Goal: Information Seeking & Learning: Learn about a topic

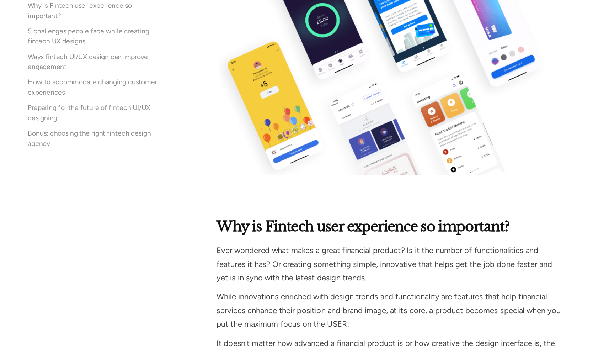
scroll to position [1134, 0]
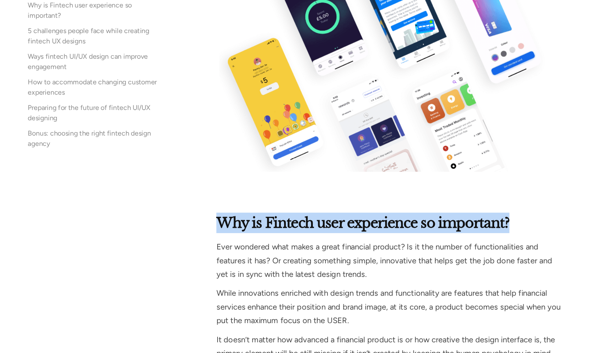
drag, startPoint x: 249, startPoint y: 240, endPoint x: 476, endPoint y: 238, distance: 227.5
click at [476, 238] on h2 "Why is Fintech user experience so important?" at bounding box center [368, 243] width 289 height 17
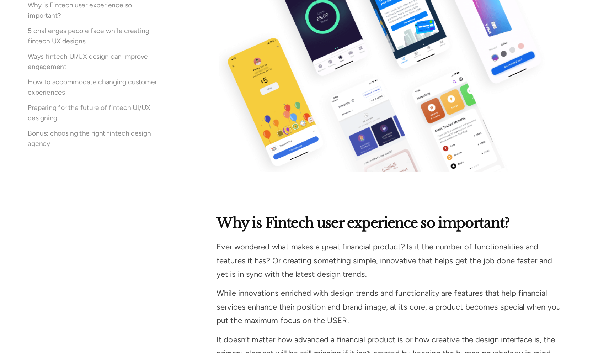
click at [380, 273] on p "Ever wondered what makes a great financial product? Is it the number of functio…" at bounding box center [368, 275] width 289 height 34
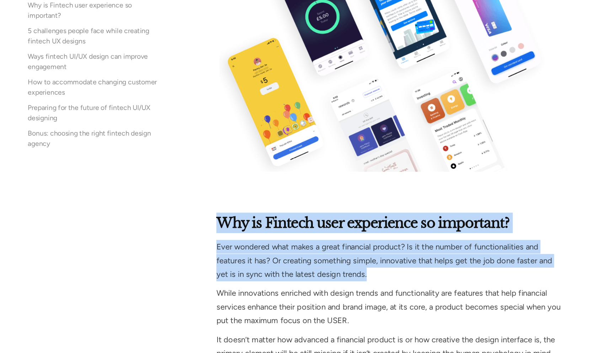
drag, startPoint x: 338, startPoint y: 288, endPoint x: 215, endPoint y: 237, distance: 132.8
click at [229, 240] on strong "Why is Fintech user experience so important?" at bounding box center [346, 244] width 245 height 14
drag, startPoint x: 224, startPoint y: 238, endPoint x: 342, endPoint y: 284, distance: 127.1
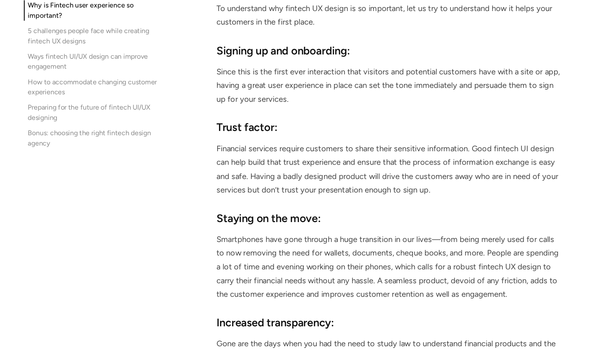
scroll to position [1474, 0]
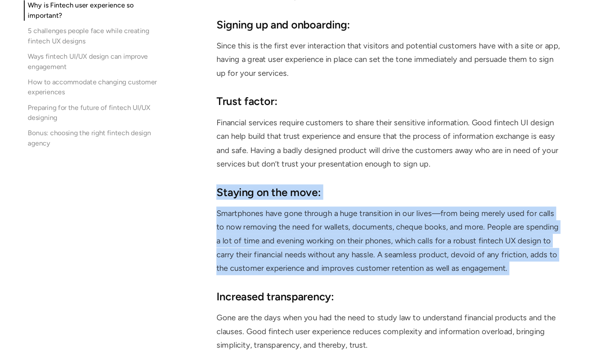
drag, startPoint x: 223, startPoint y: 214, endPoint x: 469, endPoint y: 292, distance: 257.9
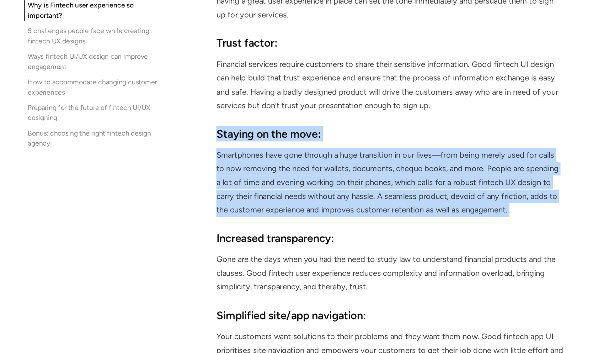
scroll to position [1524, 0]
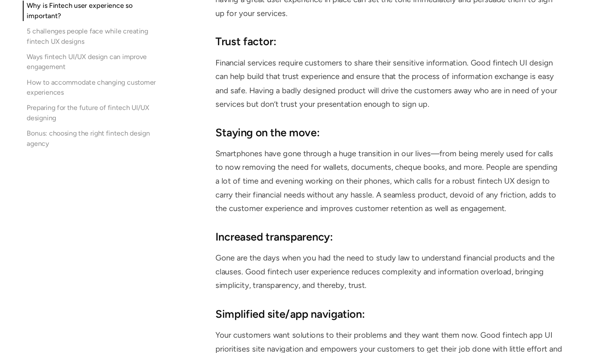
click at [321, 279] on p "Gone are the days when you had the need to study law to understand financial pr…" at bounding box center [368, 285] width 289 height 34
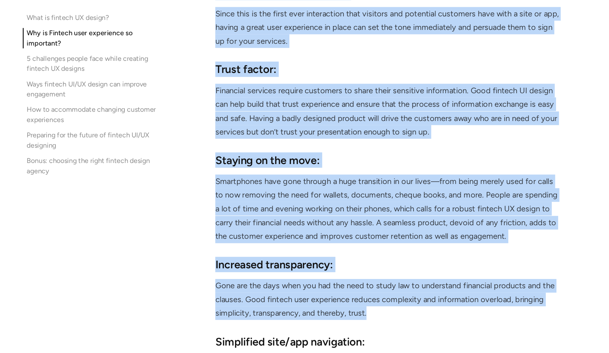
scroll to position [1495, 0]
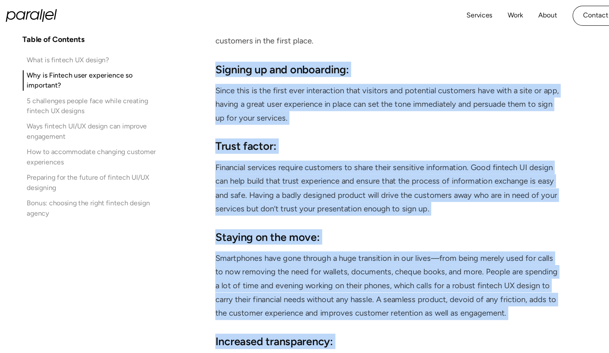
drag, startPoint x: 354, startPoint y: 298, endPoint x: 226, endPoint y: 55, distance: 275.3
click at [226, 55] on div "Why is Fintech user experience so important? Ever wondered what makes a great f…" at bounding box center [368, 134] width 289 height 521
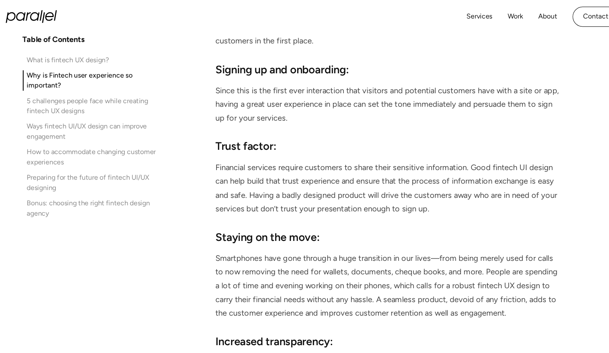
click at [229, 59] on h3 "Signing up and onboarding:" at bounding box center [368, 58] width 289 height 13
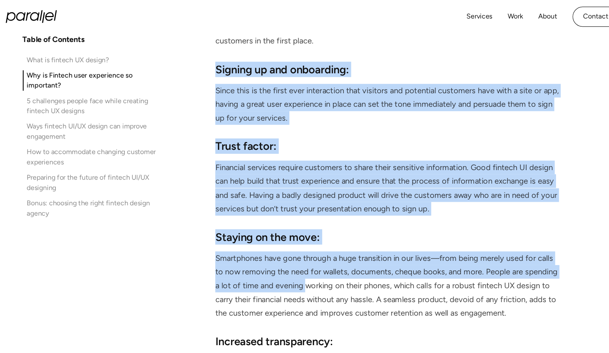
drag, startPoint x: 223, startPoint y: 55, endPoint x: 284, endPoint y: 237, distance: 192.2
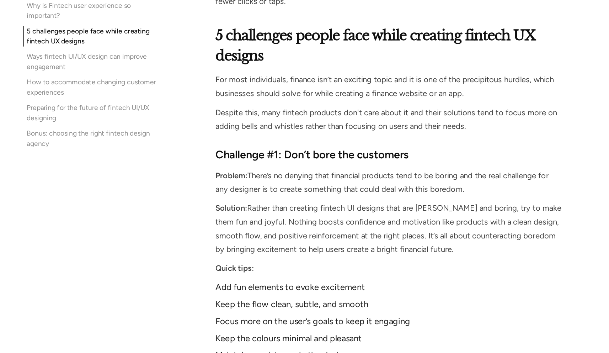
scroll to position [1828, 0]
